Goal: Transaction & Acquisition: Purchase product/service

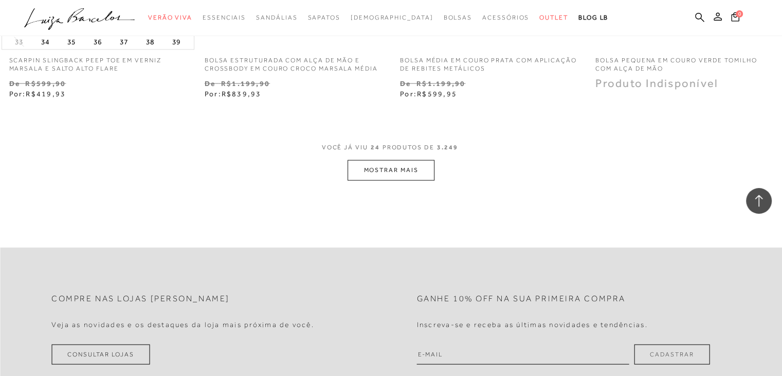
scroll to position [2179, 0]
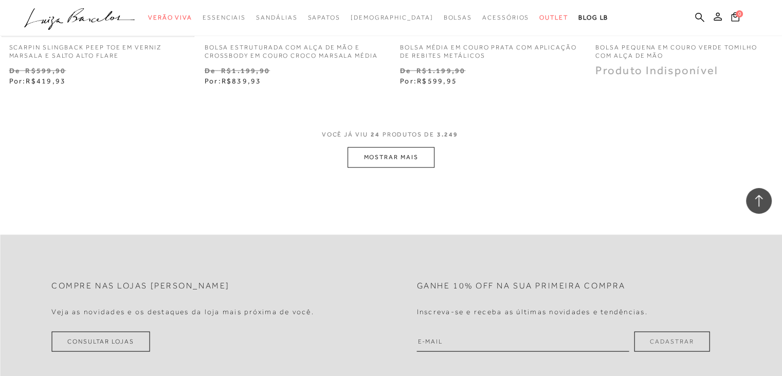
click at [401, 153] on button "MOSTRAR MAIS" at bounding box center [391, 157] width 86 height 20
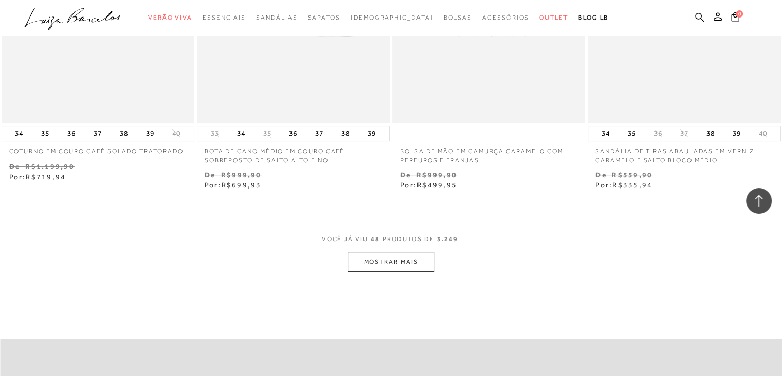
scroll to position [4311, 0]
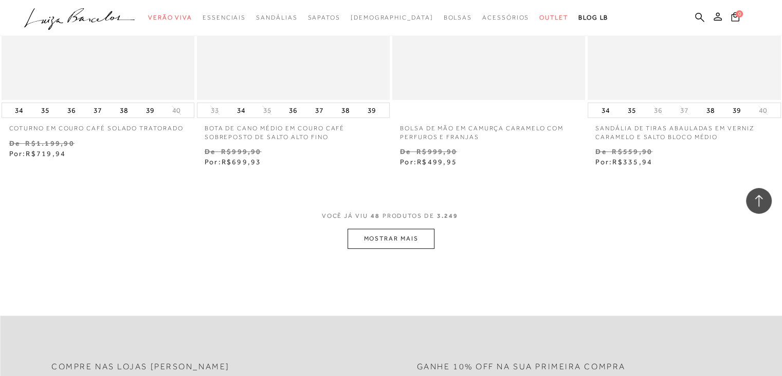
click at [397, 232] on button "MOSTRAR MAIS" at bounding box center [391, 238] width 86 height 20
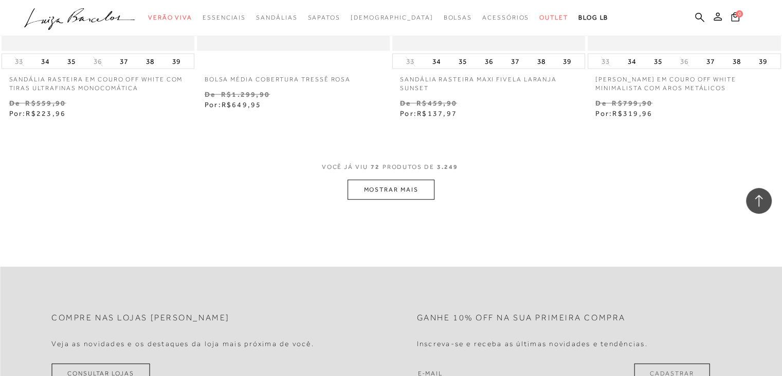
scroll to position [6580, 0]
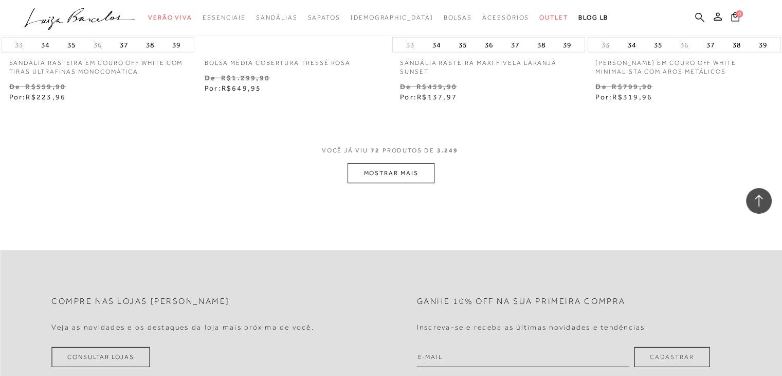
click at [387, 176] on button "MOSTRAR MAIS" at bounding box center [391, 173] width 86 height 20
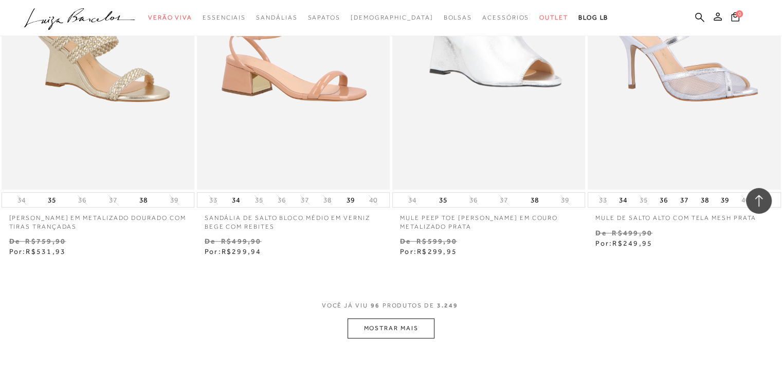
scroll to position [8686, 0]
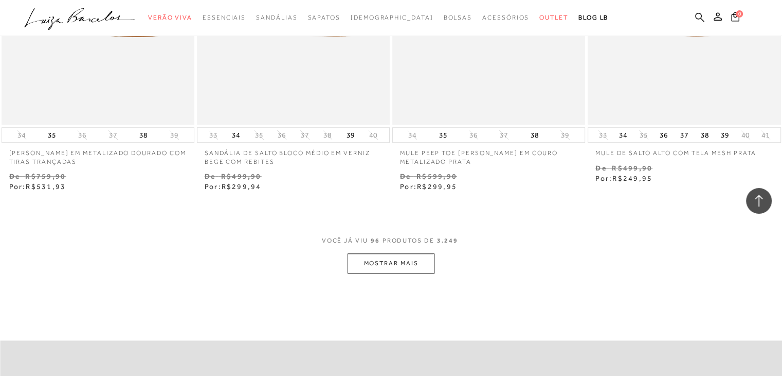
click at [384, 265] on button "MOSTRAR MAIS" at bounding box center [391, 263] width 86 height 20
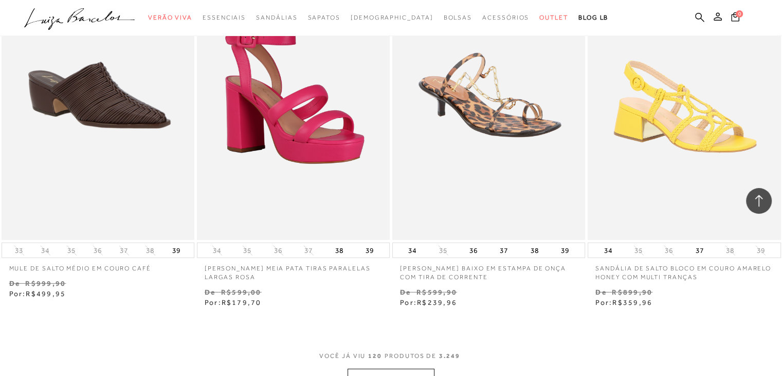
scroll to position [11003, 0]
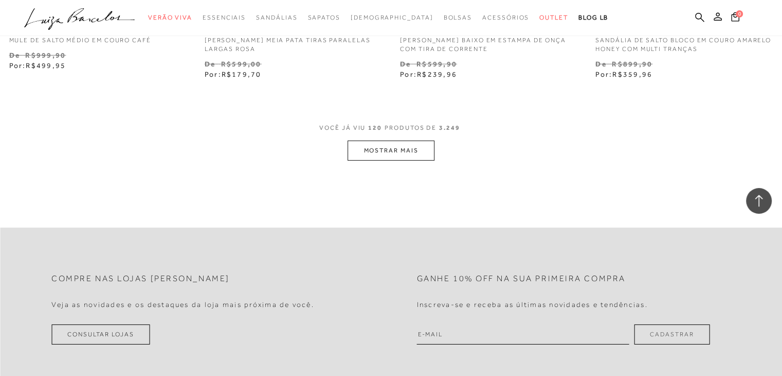
click at [393, 145] on button "MOSTRAR MAIS" at bounding box center [391, 150] width 86 height 20
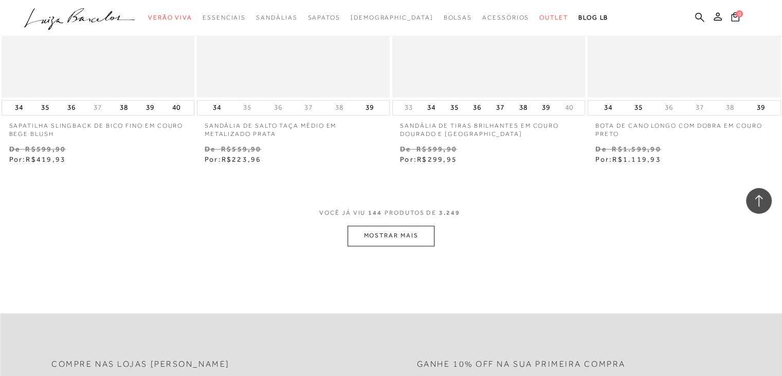
scroll to position [13201, 0]
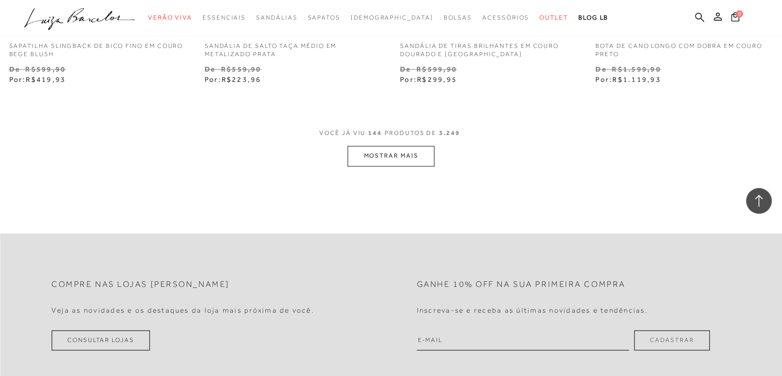
click at [399, 150] on button "MOSTRAR MAIS" at bounding box center [391, 156] width 86 height 20
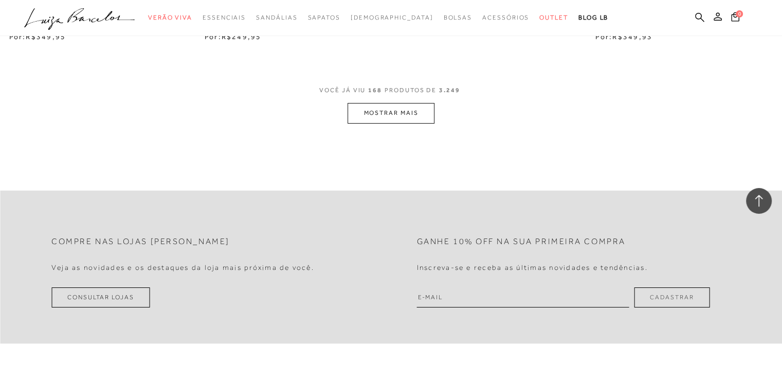
scroll to position [15438, 0]
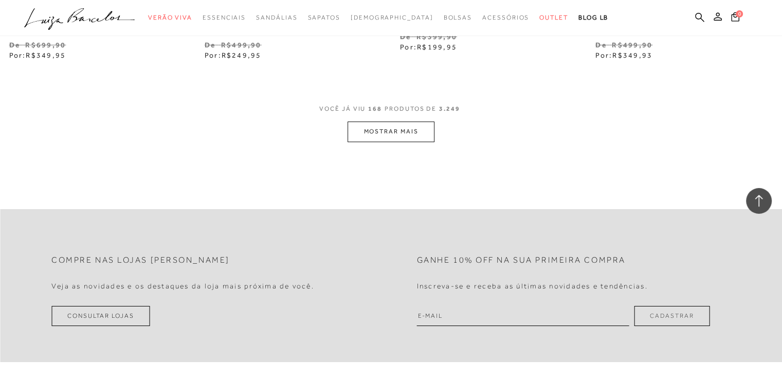
click at [400, 136] on button "MOSTRAR MAIS" at bounding box center [391, 131] width 86 height 20
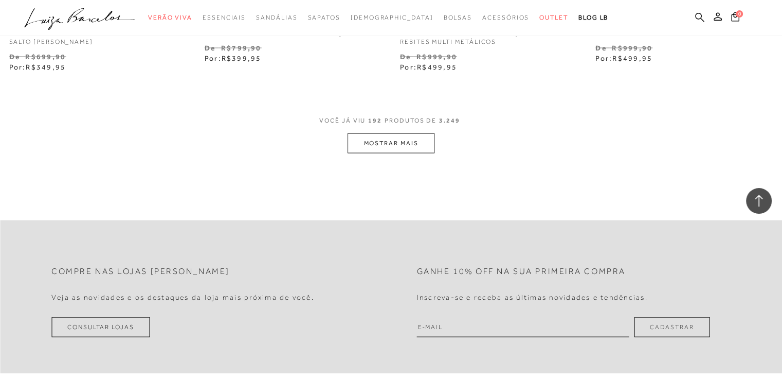
scroll to position [17652, 0]
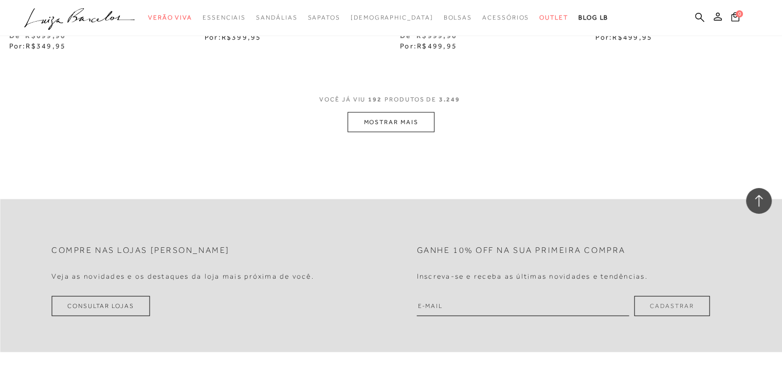
click at [412, 118] on button "MOSTRAR MAIS" at bounding box center [391, 122] width 86 height 20
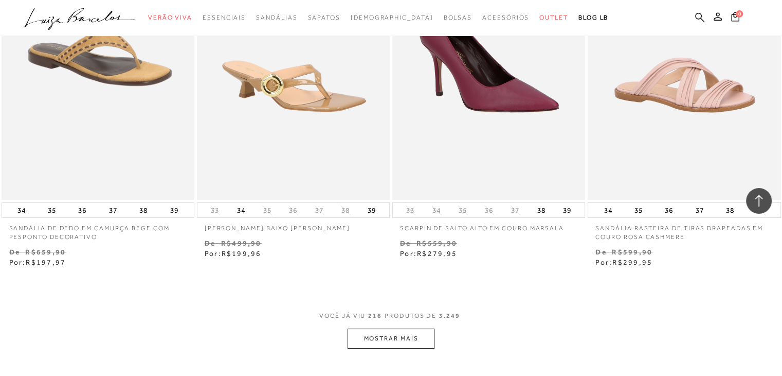
scroll to position [19688, 0]
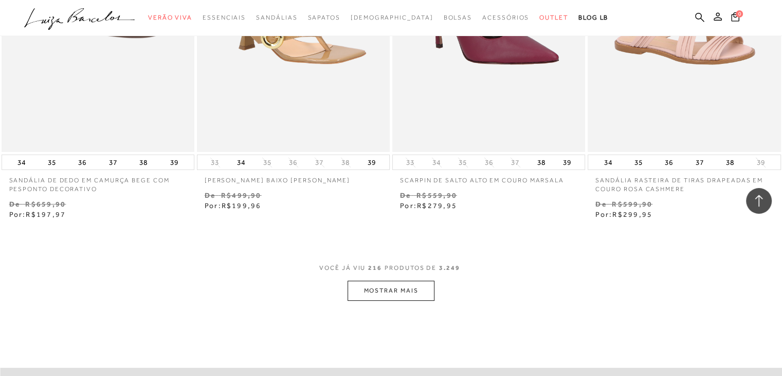
click at [388, 282] on button "MOSTRAR MAIS" at bounding box center [391, 290] width 86 height 20
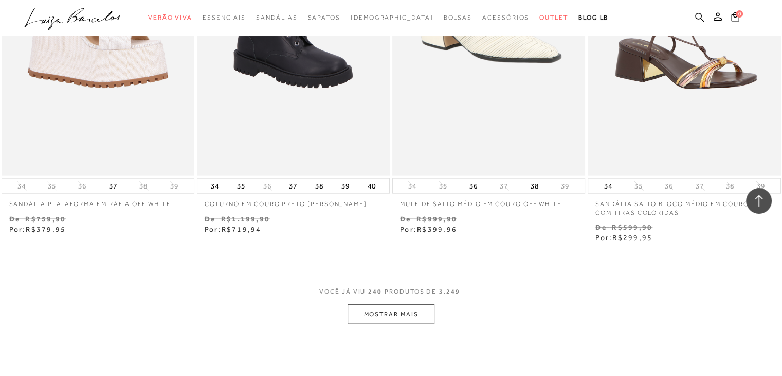
scroll to position [21921, 0]
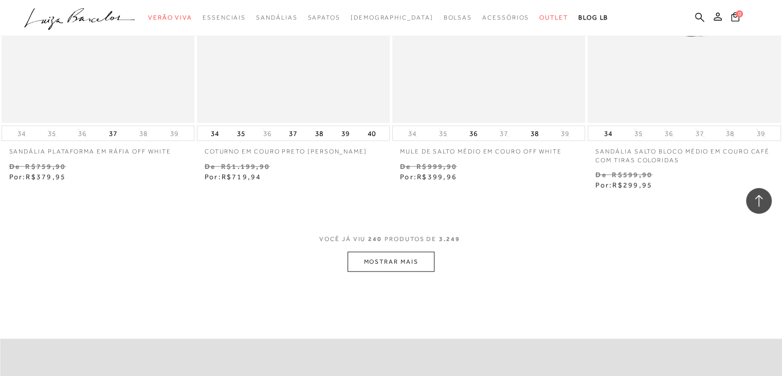
click at [397, 262] on button "MOSTRAR MAIS" at bounding box center [391, 262] width 86 height 20
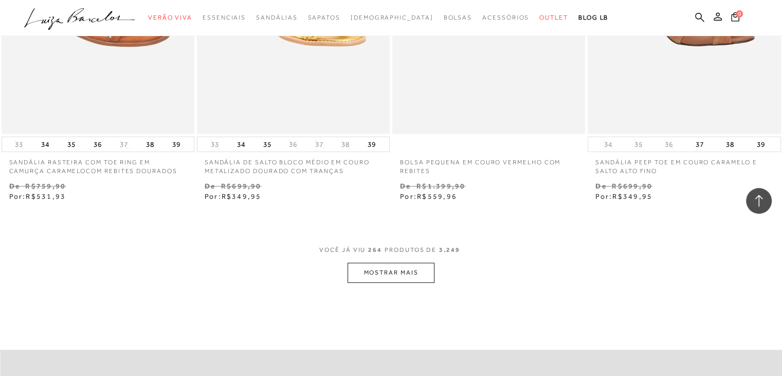
scroll to position [24172, 0]
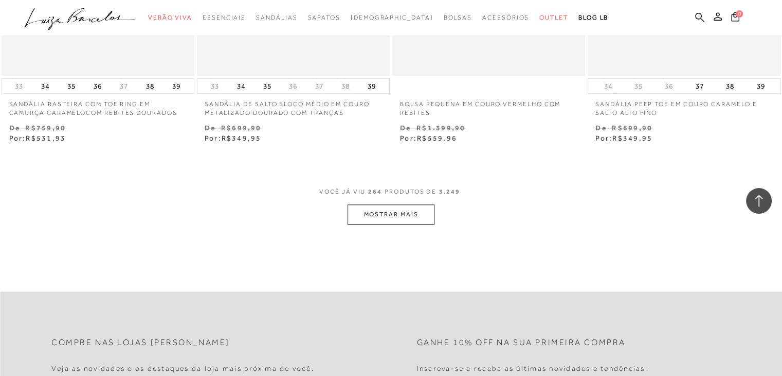
click at [391, 206] on button "MOSTRAR MAIS" at bounding box center [391, 214] width 86 height 20
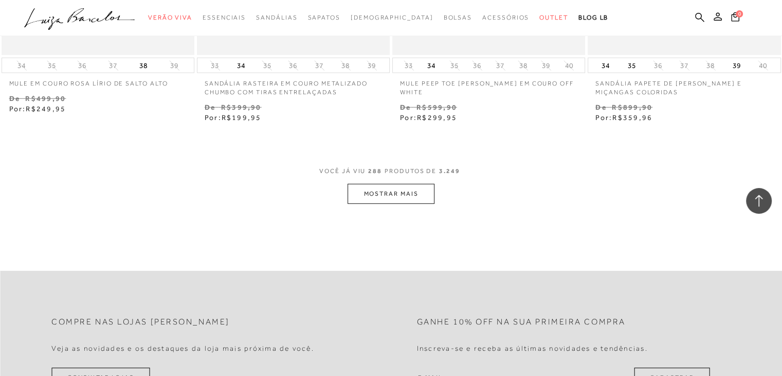
scroll to position [26469, 0]
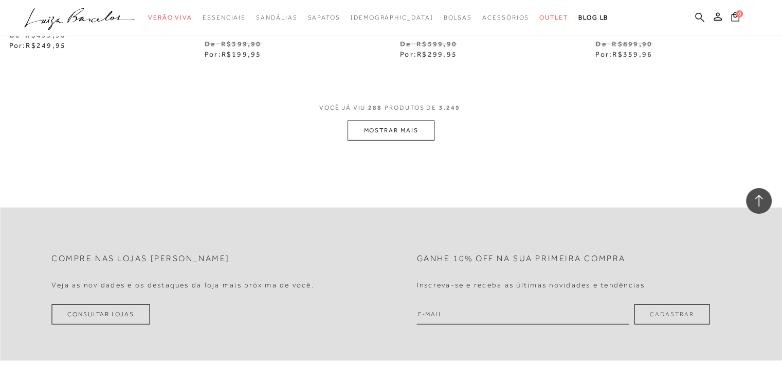
click at [401, 122] on button "MOSTRAR MAIS" at bounding box center [391, 130] width 86 height 20
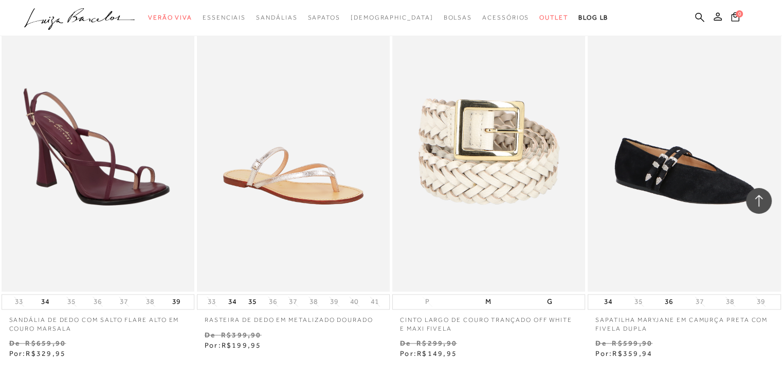
scroll to position [28579, 0]
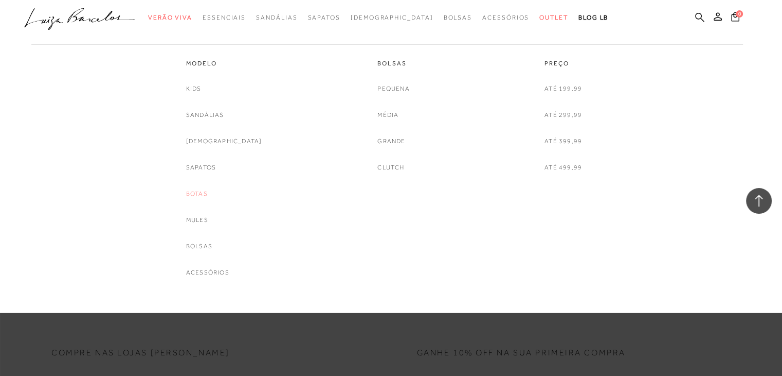
click at [206, 194] on link "Botas" at bounding box center [197, 193] width 22 height 11
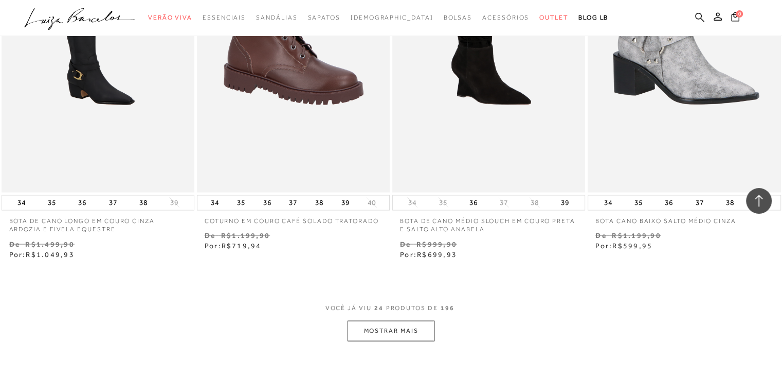
scroll to position [2000, 0]
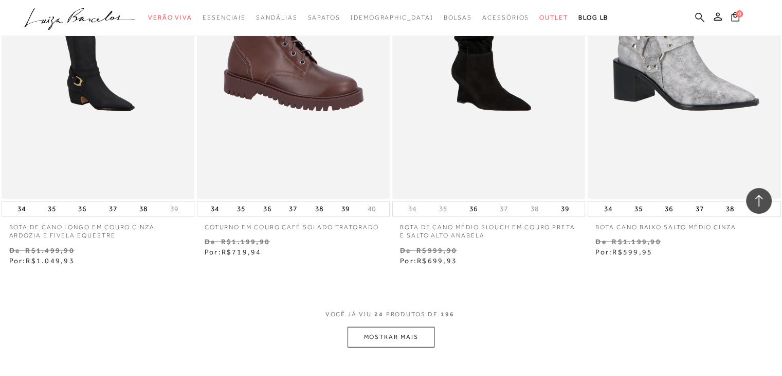
click at [383, 336] on button "MOSTRAR MAIS" at bounding box center [391, 337] width 86 height 20
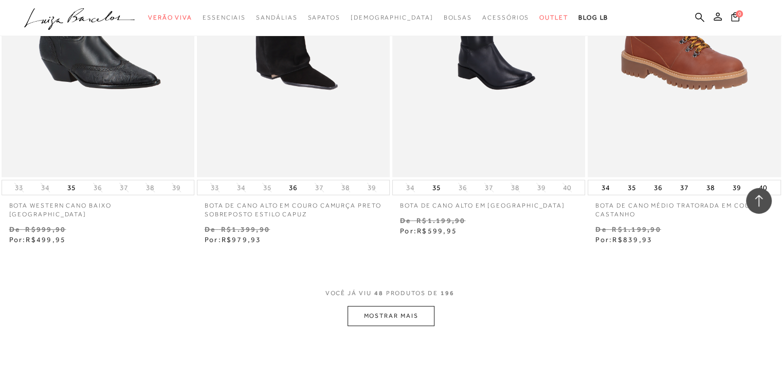
scroll to position [4271, 0]
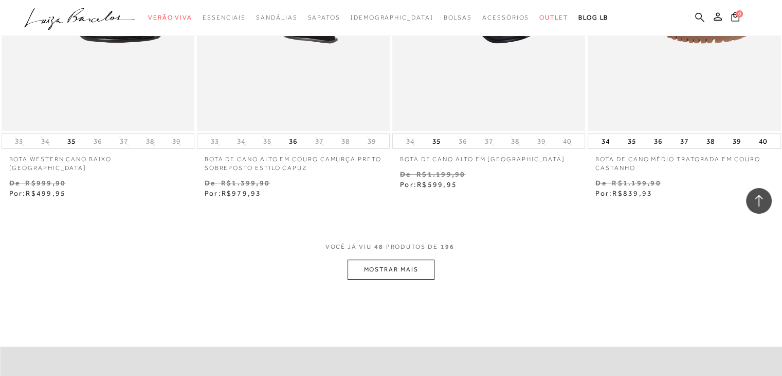
click at [397, 272] on button "MOSTRAR MAIS" at bounding box center [391, 269] width 86 height 20
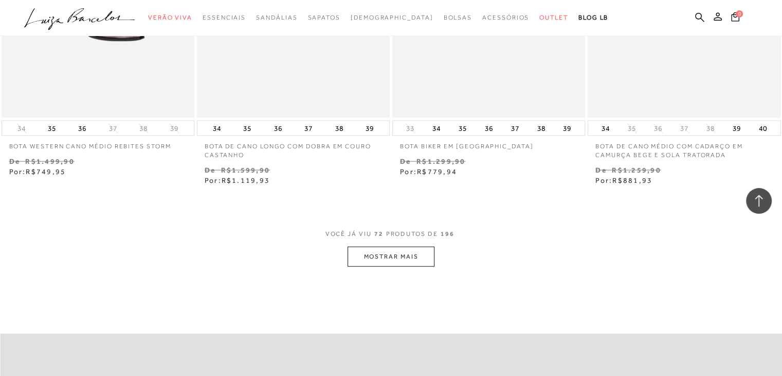
scroll to position [6496, 0]
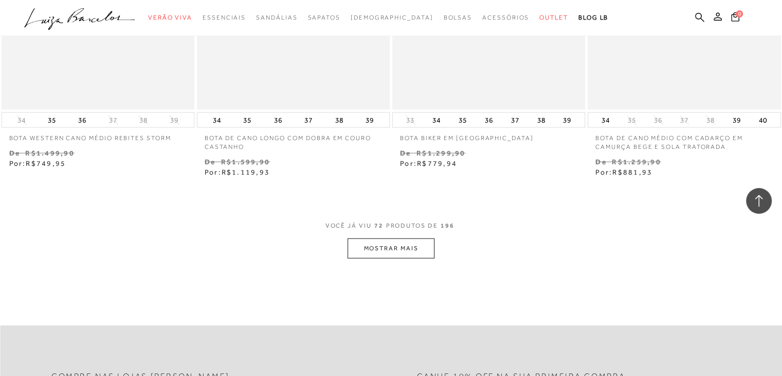
click at [410, 246] on button "MOSTRAR MAIS" at bounding box center [391, 248] width 86 height 20
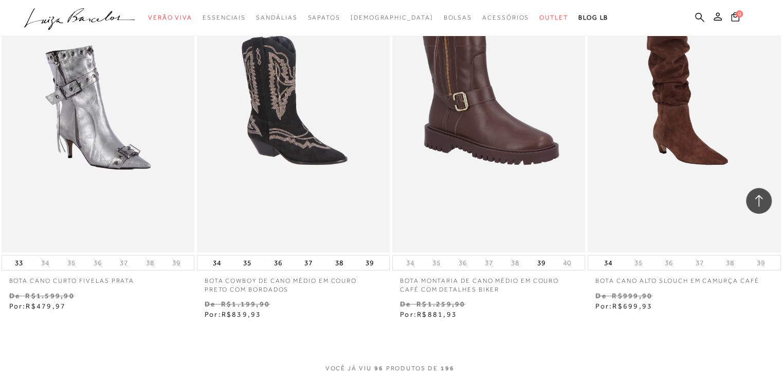
scroll to position [8744, 0]
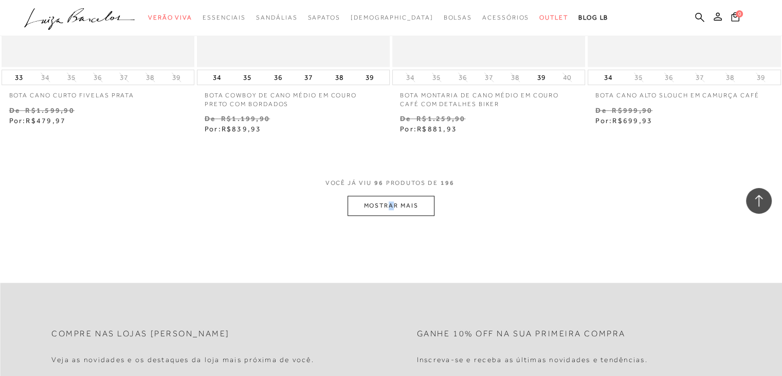
drag, startPoint x: 395, startPoint y: 215, endPoint x: 391, endPoint y: 201, distance: 14.3
click at [391, 201] on button "MOSTRAR MAIS" at bounding box center [391, 205] width 86 height 20
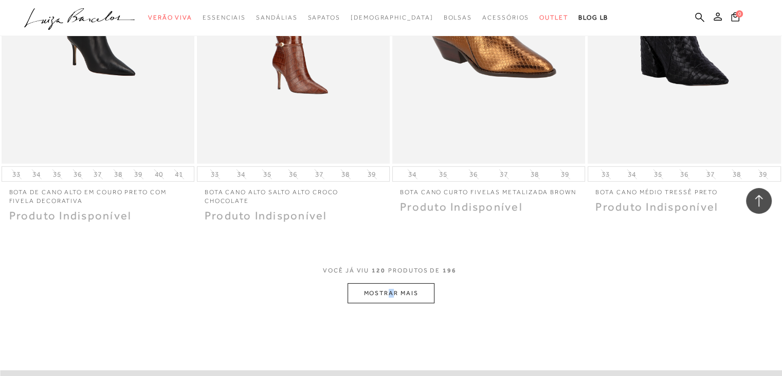
scroll to position [10882, 0]
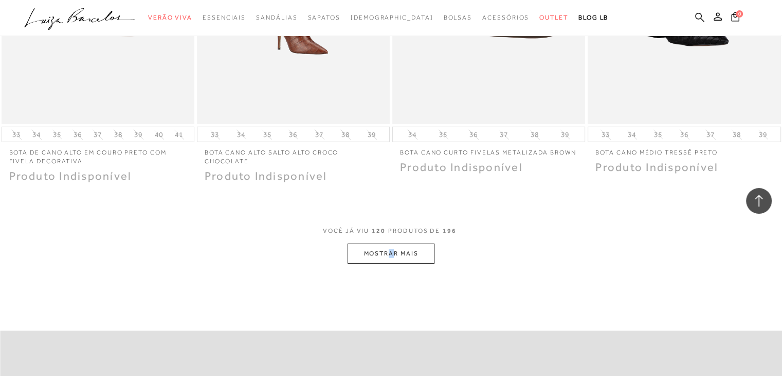
click at [412, 251] on button "MOSTRAR MAIS" at bounding box center [391, 253] width 86 height 20
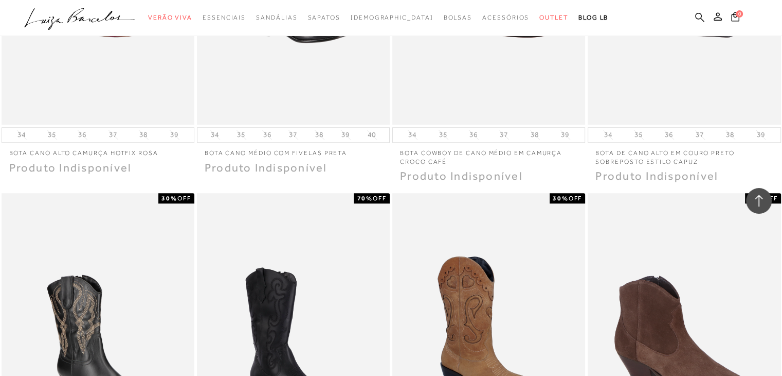
scroll to position [12989, 0]
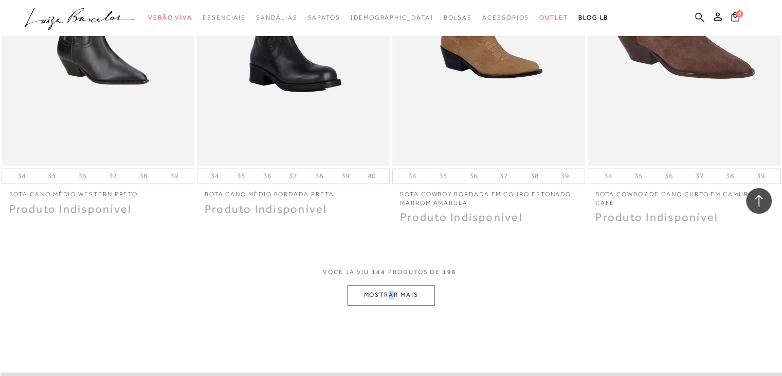
click at [407, 292] on button "MOSTRAR MAIS" at bounding box center [391, 294] width 86 height 20
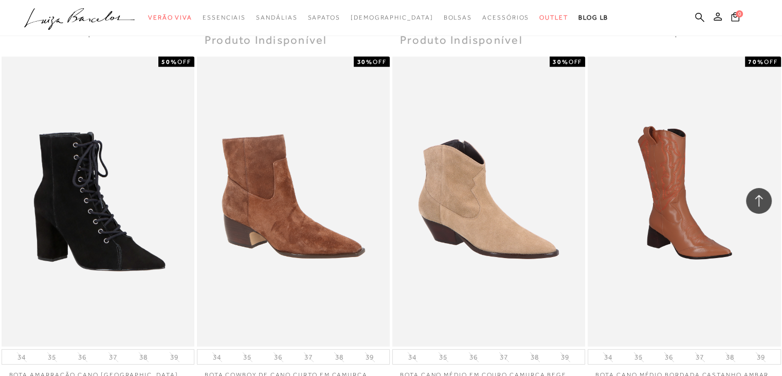
scroll to position [15502, 0]
